Goal: Find specific page/section: Find specific page/section

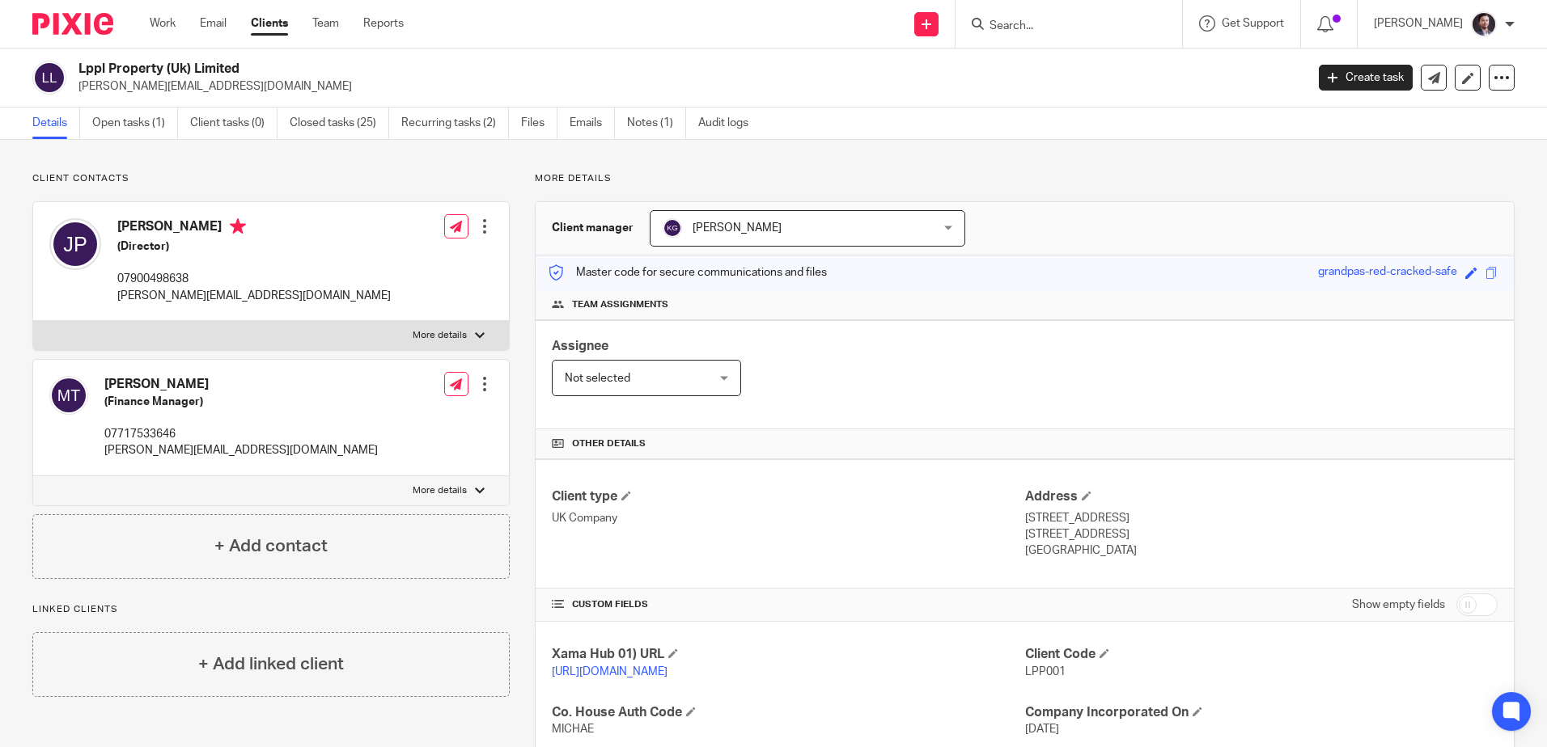
click at [1101, 34] on form at bounding box center [1074, 24] width 172 height 20
click at [1036, 20] on input "Search" at bounding box center [1061, 26] width 146 height 15
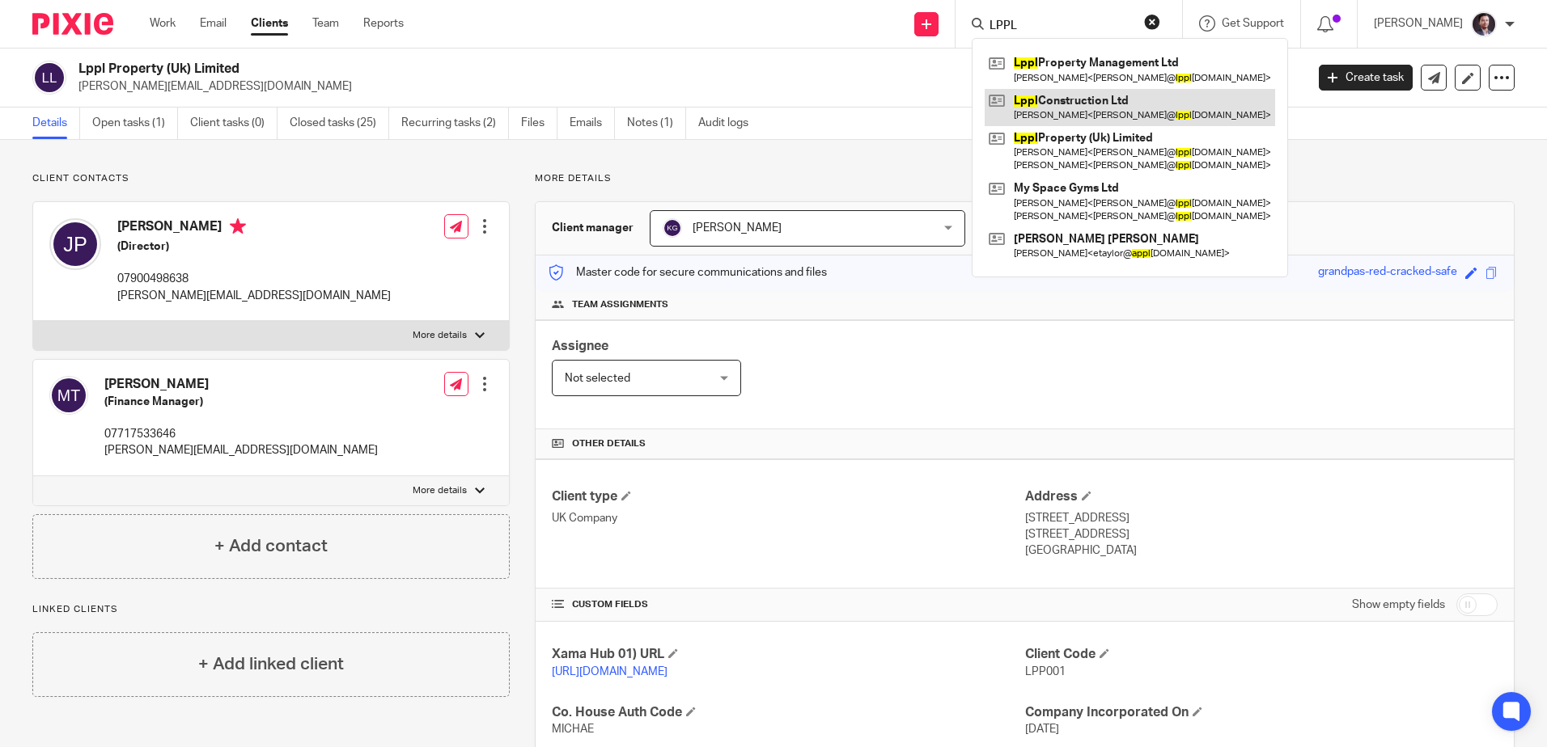
type input "LPPL"
click at [1083, 113] on link at bounding box center [1129, 107] width 290 height 37
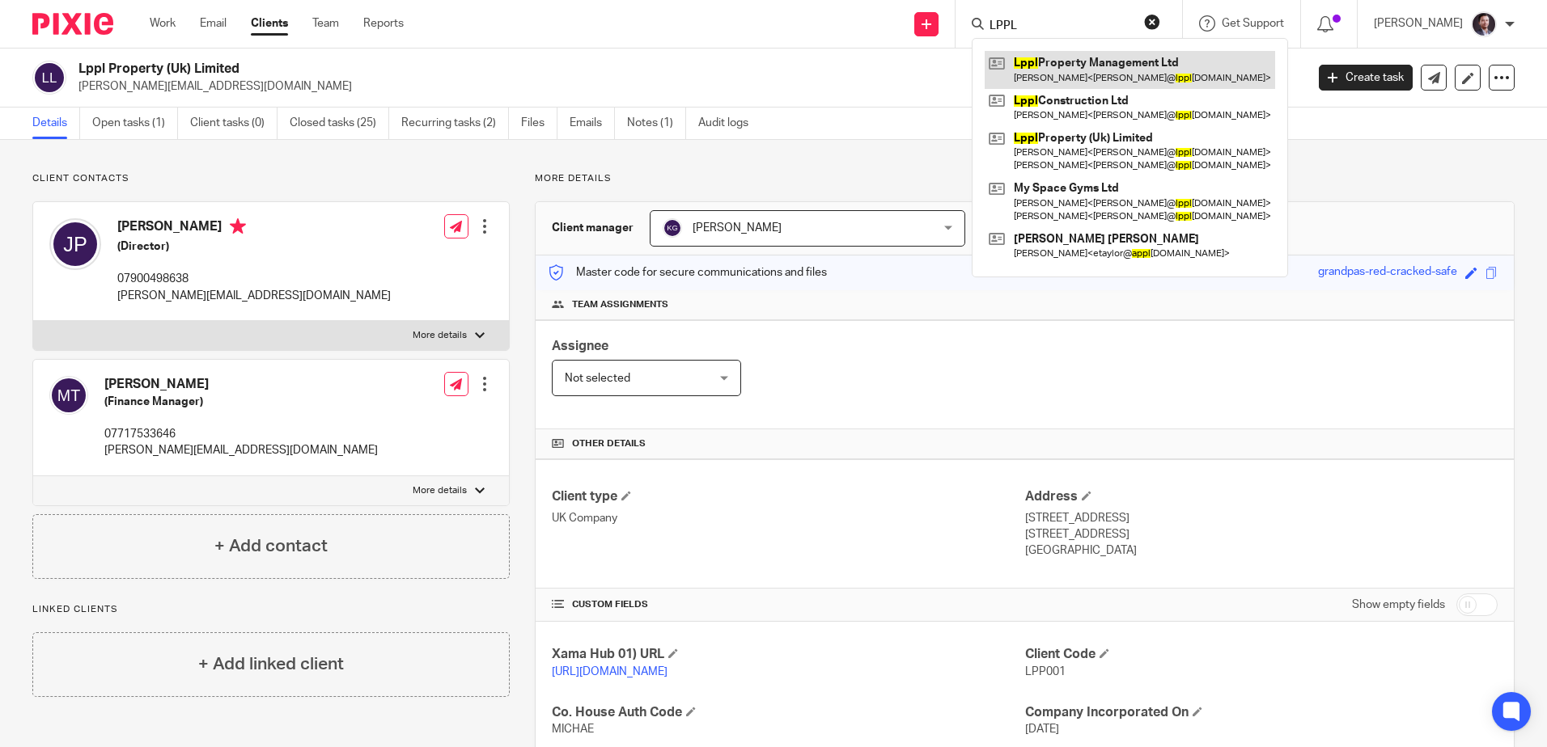
click at [1068, 57] on link at bounding box center [1129, 69] width 290 height 37
